Goal: Information Seeking & Learning: Learn about a topic

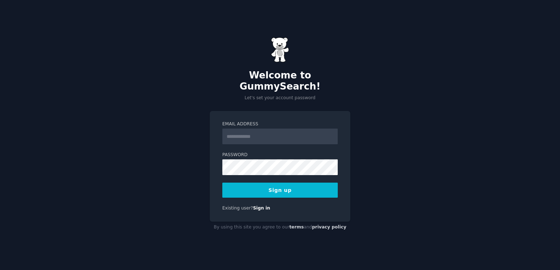
click at [316, 130] on input "Email Address" at bounding box center [279, 137] width 115 height 16
type input "**********"
click at [324, 189] on button "Sign up" at bounding box center [279, 190] width 115 height 15
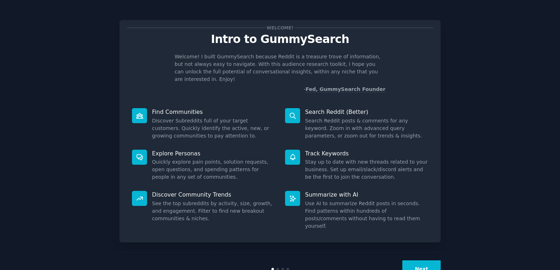
click at [415, 261] on button "Next" at bounding box center [421, 270] width 38 height 18
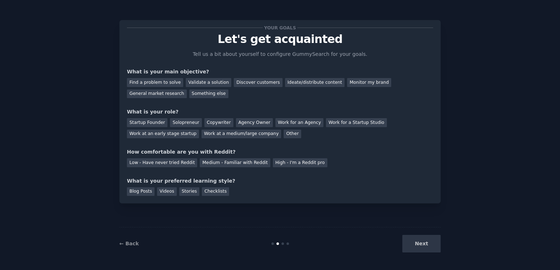
click at [415, 255] on div "← Back Next" at bounding box center [279, 243] width 321 height 33
click at [419, 245] on div "Next" at bounding box center [387, 244] width 107 height 18
click at [262, 82] on div "Discover customers" at bounding box center [258, 82] width 48 height 9
click at [285, 81] on div "Ideate/distribute content" at bounding box center [315, 82] width 60 height 9
click at [258, 81] on div "Discover customers" at bounding box center [258, 82] width 48 height 9
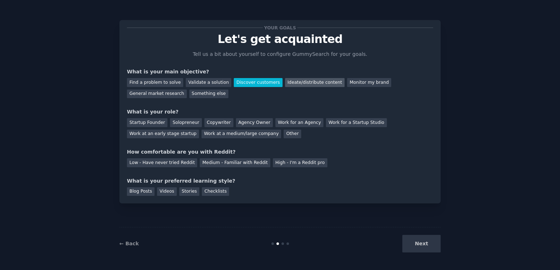
click at [285, 81] on div "Ideate/distribute content" at bounding box center [315, 82] width 60 height 9
click at [153, 123] on div "Startup Founder" at bounding box center [147, 122] width 41 height 9
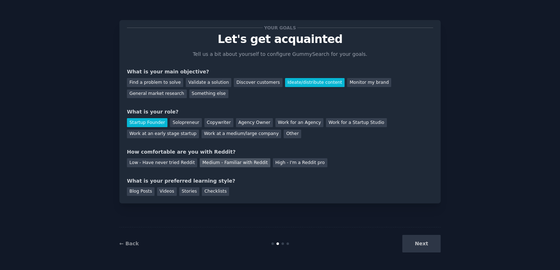
click at [217, 164] on div "Medium - Familiar with Reddit" at bounding box center [235, 163] width 70 height 9
click at [146, 190] on div "Blog Posts" at bounding box center [141, 192] width 28 height 9
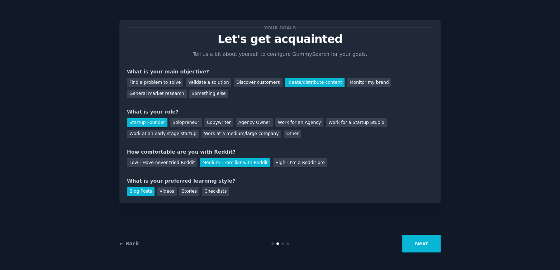
click at [173, 189] on div "Blog Posts Videos Stories Checklists" at bounding box center [280, 190] width 306 height 11
click at [169, 190] on div "Videos" at bounding box center [167, 192] width 20 height 9
click at [186, 191] on div "Stories" at bounding box center [189, 192] width 20 height 9
click at [143, 192] on div "Blog Posts" at bounding box center [141, 192] width 28 height 9
click at [418, 240] on button "Next" at bounding box center [421, 244] width 38 height 18
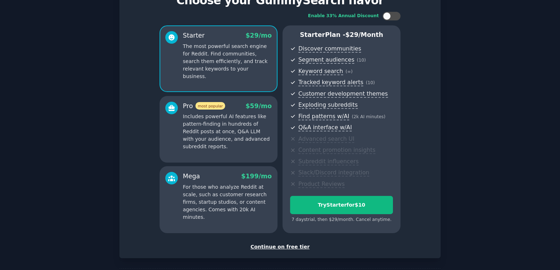
scroll to position [43, 0]
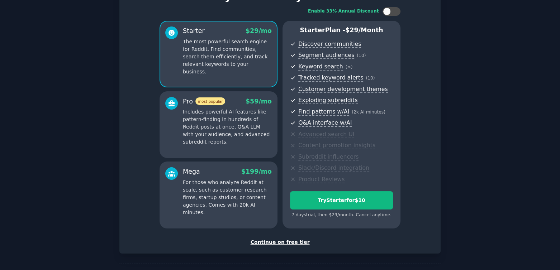
click at [293, 241] on div "Continue on free tier" at bounding box center [280, 243] width 306 height 8
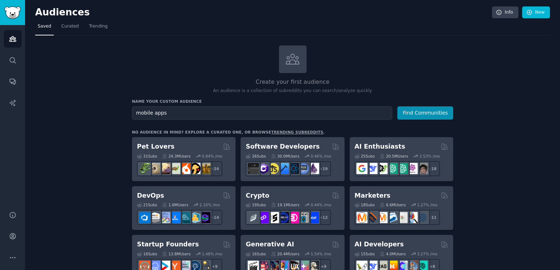
type input "mobile apps"
click at [397, 107] on button "Find Communities" at bounding box center [425, 113] width 56 height 13
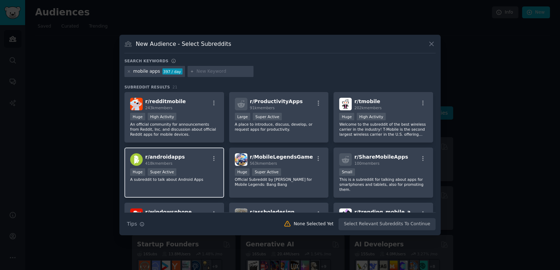
click at [198, 160] on div "r/ androidapps 418k members" at bounding box center [174, 159] width 88 height 13
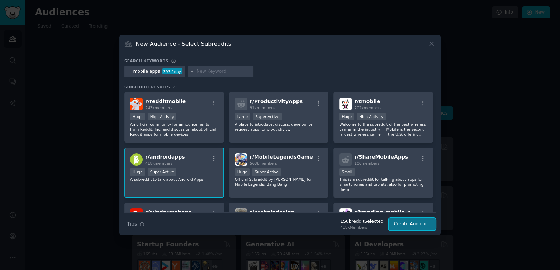
click at [408, 227] on button "Create Audience" at bounding box center [412, 224] width 47 height 12
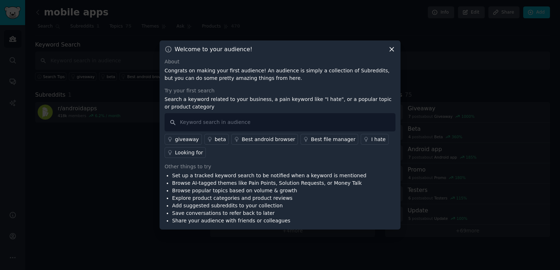
click at [390, 52] on icon at bounding box center [392, 50] width 8 height 8
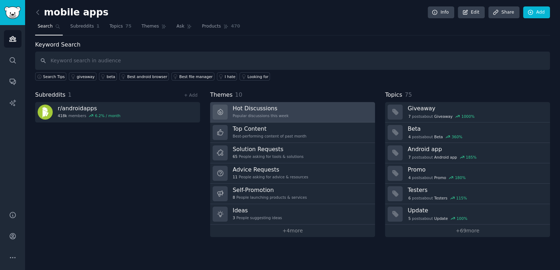
click at [296, 113] on link "Hot Discussions Popular discussions this week" at bounding box center [292, 112] width 165 height 20
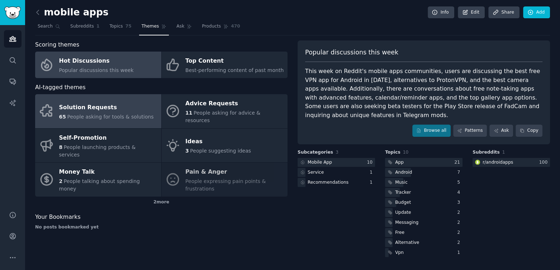
click at [143, 109] on link "Solution Requests 65 People asking for tools & solutions" at bounding box center [98, 111] width 126 height 34
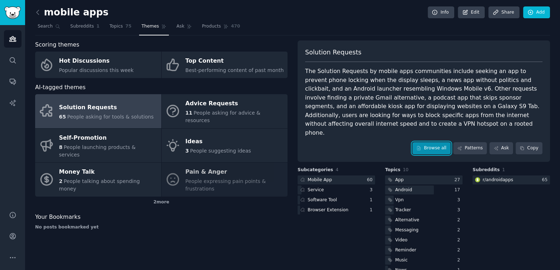
click at [433, 142] on link "Browse all" at bounding box center [431, 148] width 38 height 12
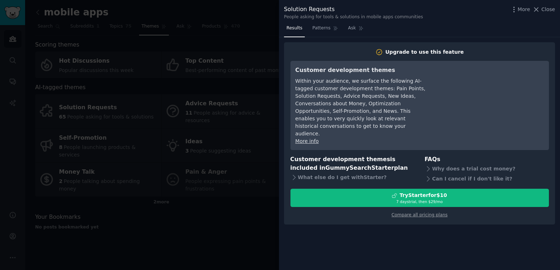
click at [256, 9] on div at bounding box center [280, 135] width 560 height 270
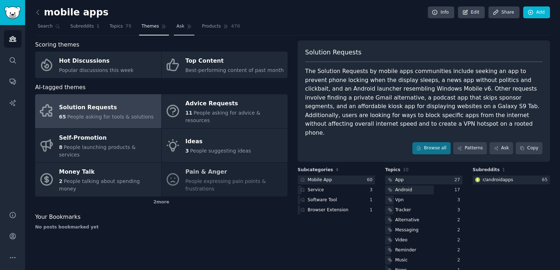
click at [180, 22] on link "Ask" at bounding box center [184, 28] width 20 height 15
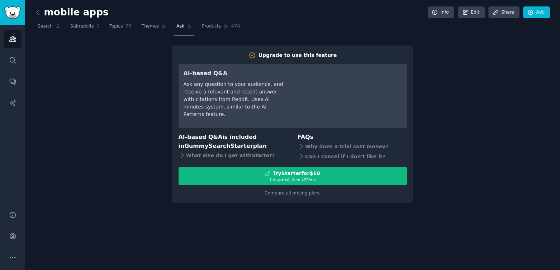
click at [278, 94] on div "Ask any question to your audience, and receive a relevant and recent answer wit…" at bounding box center [234, 100] width 101 height 38
click at [124, 105] on div "Upgrade to use this feature AI-based Q&A Ask any question to your audience, and…" at bounding box center [292, 124] width 515 height 157
click at [55, 28] on icon at bounding box center [57, 26] width 5 height 5
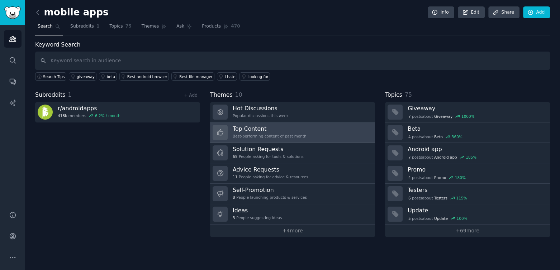
click at [355, 141] on link "Top Content Best-performing content of past month" at bounding box center [292, 133] width 165 height 20
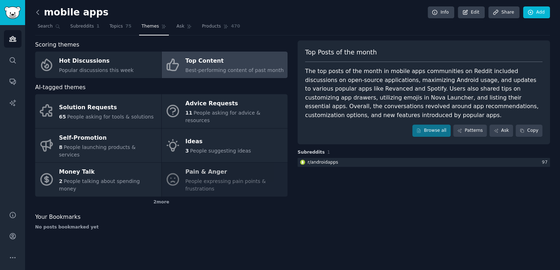
click at [38, 13] on icon at bounding box center [38, 13] width 8 height 8
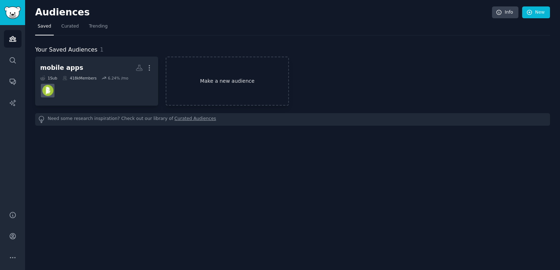
click at [199, 84] on link "Make a new audience" at bounding box center [227, 81] width 123 height 49
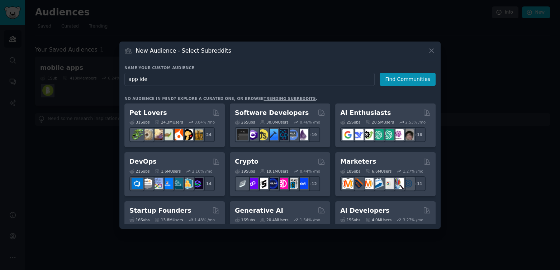
type input "app idea"
click button "Find Communities" at bounding box center [408, 79] width 56 height 13
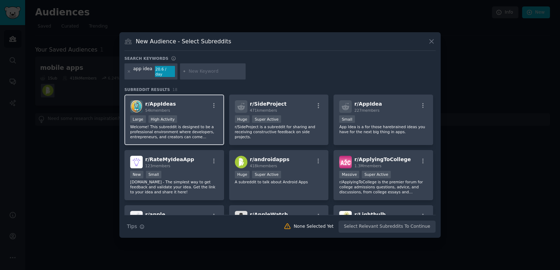
click at [192, 100] on div "r/ AppIdeas 54k members" at bounding box center [174, 106] width 88 height 13
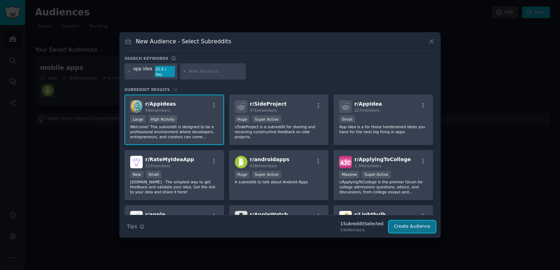
click at [399, 224] on button "Create Audience" at bounding box center [412, 227] width 47 height 12
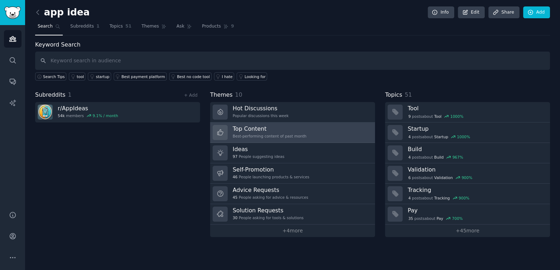
click at [338, 130] on link "Top Content Best-performing content of past month" at bounding box center [292, 133] width 165 height 20
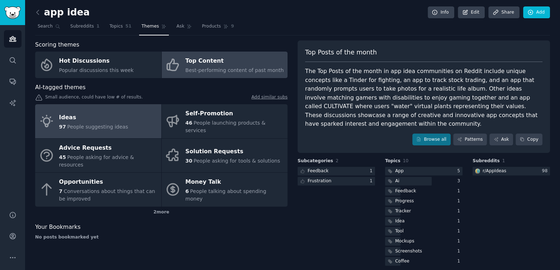
click at [127, 113] on link "Ideas 97 People suggesting ideas" at bounding box center [98, 121] width 126 height 34
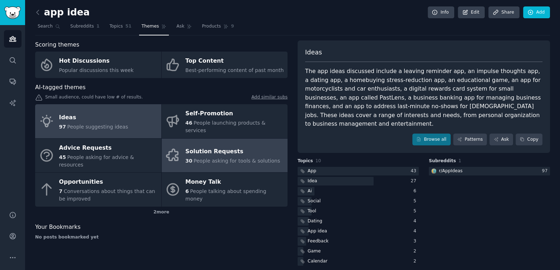
click at [208, 146] on div "Solution Requests" at bounding box center [232, 151] width 95 height 11
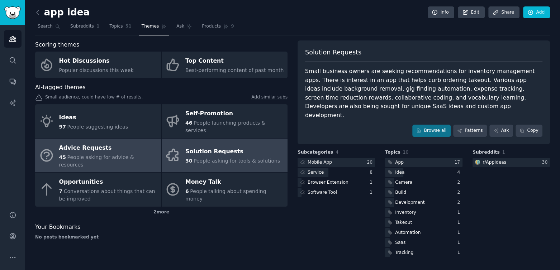
click at [111, 155] on span "People asking for advice & resources" at bounding box center [96, 161] width 75 height 13
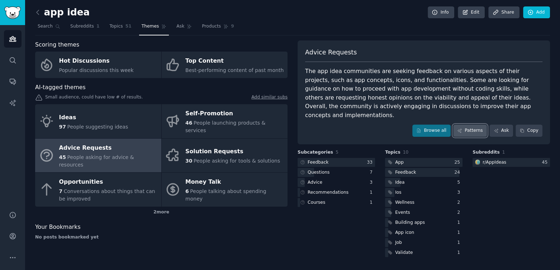
click at [479, 125] on link "Patterns" at bounding box center [470, 131] width 34 height 12
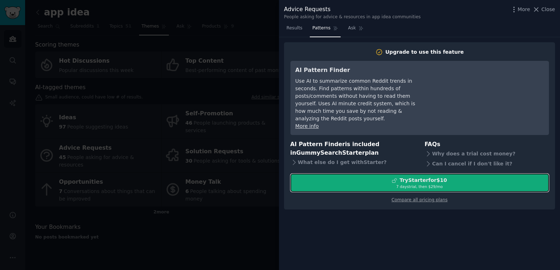
click at [465, 177] on div "Try Starter for $10" at bounding box center [420, 181] width 258 height 8
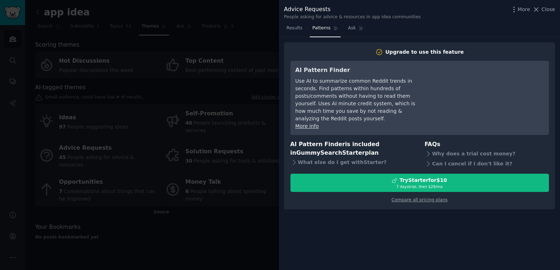
click at [241, 15] on div at bounding box center [280, 135] width 560 height 270
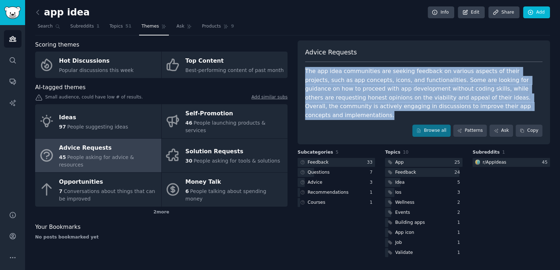
drag, startPoint x: 469, startPoint y: 106, endPoint x: 306, endPoint y: 71, distance: 167.2
click at [306, 71] on div "The app idea communities are seeking feedback on various aspects of their proje…" at bounding box center [423, 93] width 237 height 53
copy div "The app idea communities are seeking feedback on various aspects of their proje…"
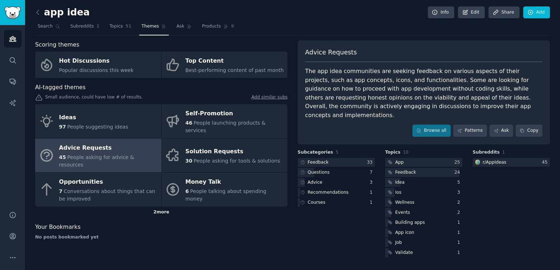
click at [164, 207] on div "2 more" at bounding box center [161, 212] width 252 height 11
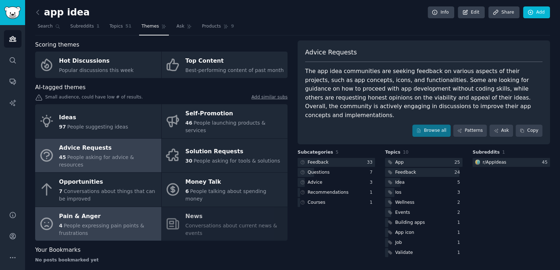
click at [123, 223] on span "People expressing pain points & frustrations" at bounding box center [101, 229] width 85 height 13
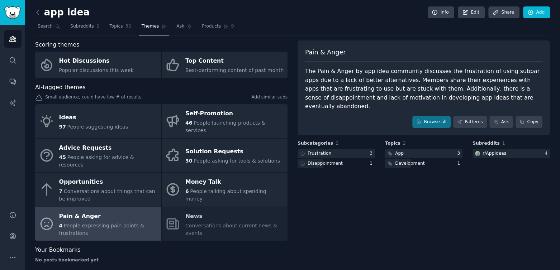
click at [105, 211] on div "Pain & Anger" at bounding box center [108, 216] width 99 height 11
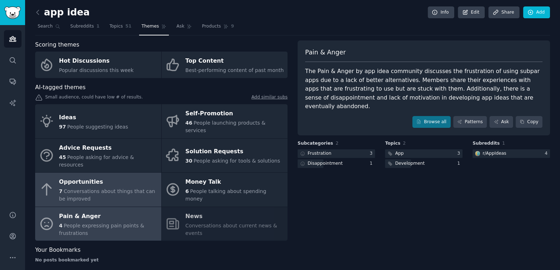
click at [108, 189] on link "Opportunities 7 Conversations about things that can be improved" at bounding box center [98, 190] width 126 height 34
